Goal: Find specific page/section: Find specific page/section

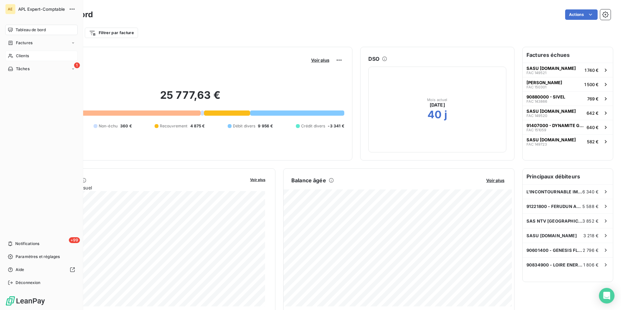
click at [30, 58] on div "Clients" at bounding box center [41, 56] width 72 height 10
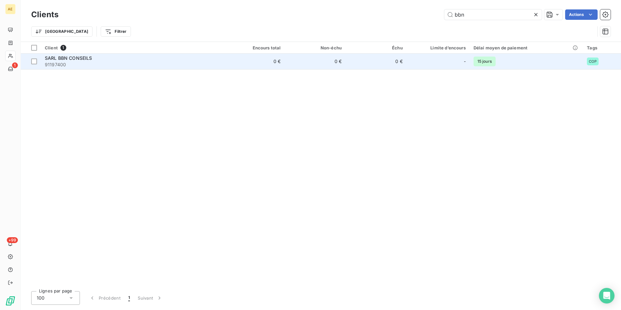
type input "bbn"
click at [63, 62] on span "91197400" at bounding box center [132, 64] width 175 height 6
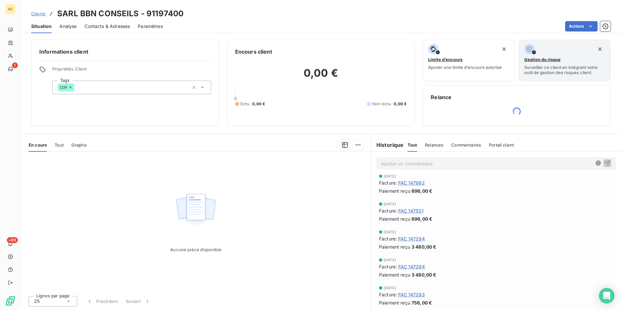
scroll to position [333, 0]
